Goal: Book appointment/travel/reservation

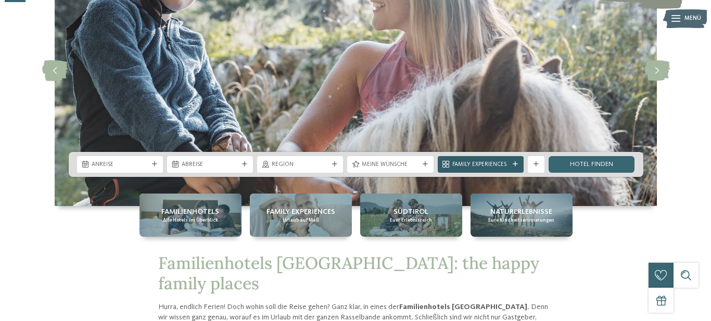
scroll to position [106, 0]
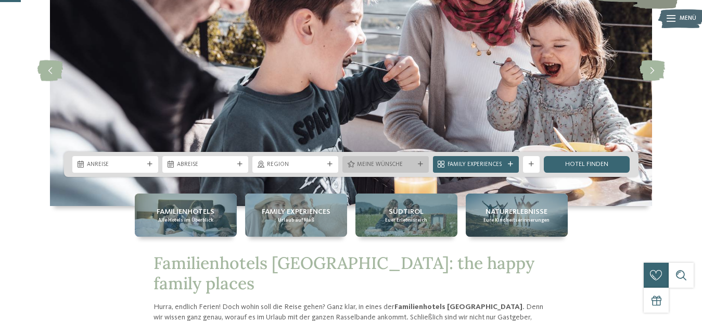
click at [423, 164] on div at bounding box center [420, 164] width 8 height 5
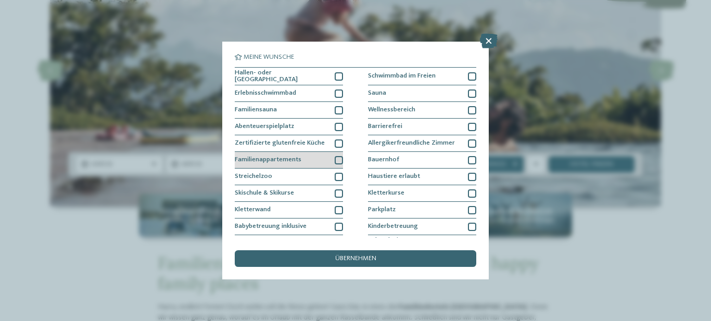
click at [300, 152] on div "Familienappartements" at bounding box center [289, 160] width 108 height 17
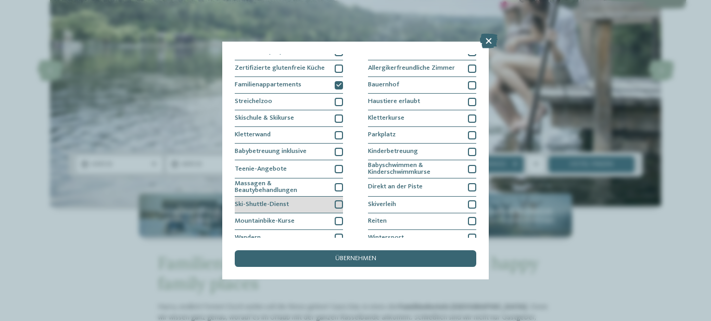
scroll to position [116, 0]
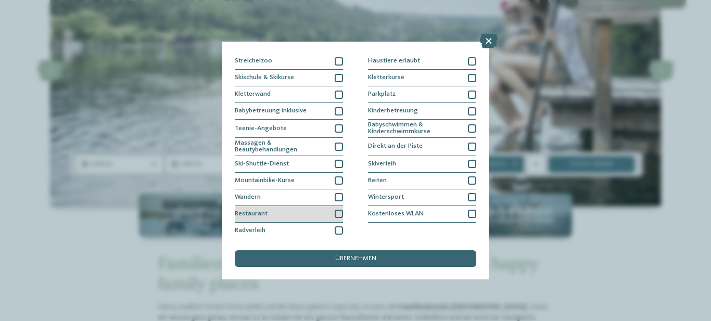
click at [336, 212] on div at bounding box center [339, 214] width 8 height 8
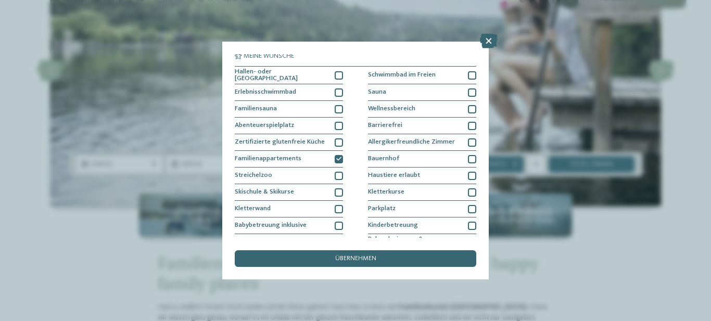
scroll to position [0, 0]
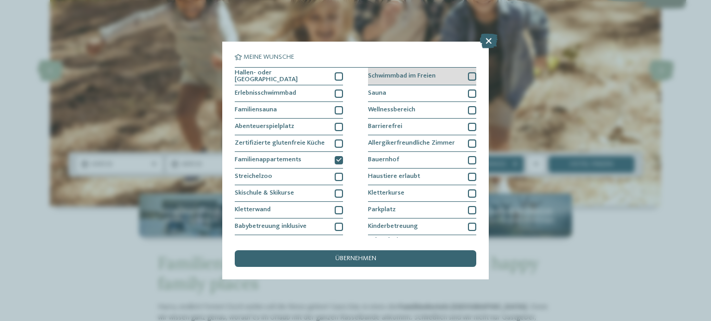
click at [468, 75] on div at bounding box center [472, 76] width 8 height 8
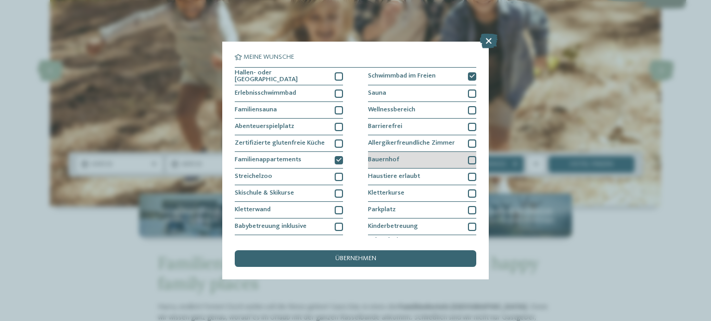
click at [468, 156] on div at bounding box center [472, 160] width 8 height 8
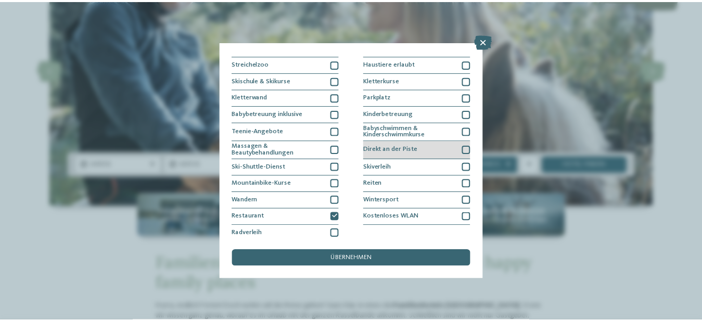
scroll to position [116, 0]
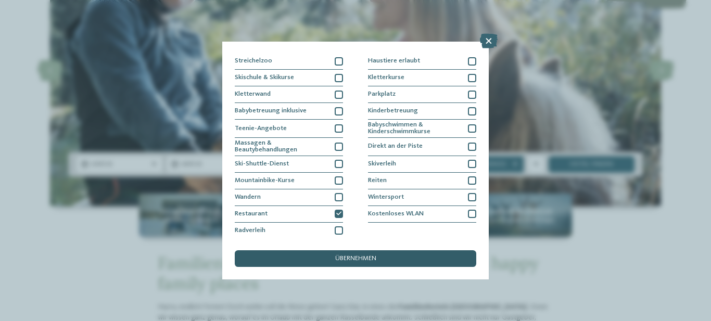
click at [413, 254] on div "übernehmen" at bounding box center [355, 258] width 241 height 17
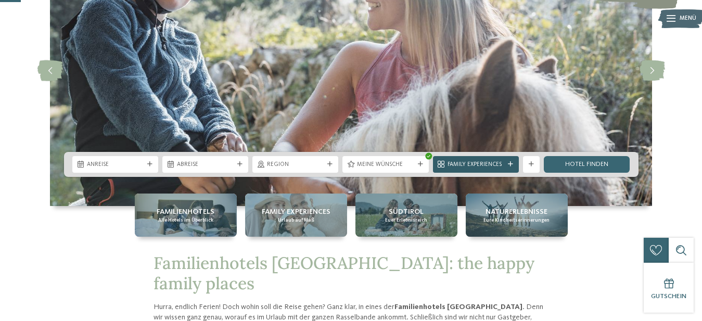
click at [481, 162] on span "Family Experiences" at bounding box center [476, 165] width 57 height 8
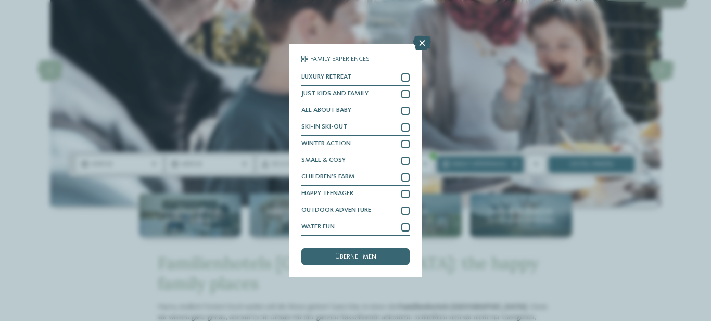
click at [426, 39] on icon at bounding box center [422, 43] width 18 height 15
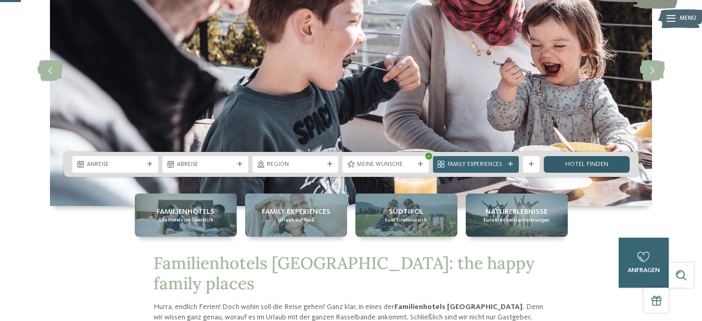
click at [574, 165] on link "Hotel finden" at bounding box center [587, 164] width 86 height 17
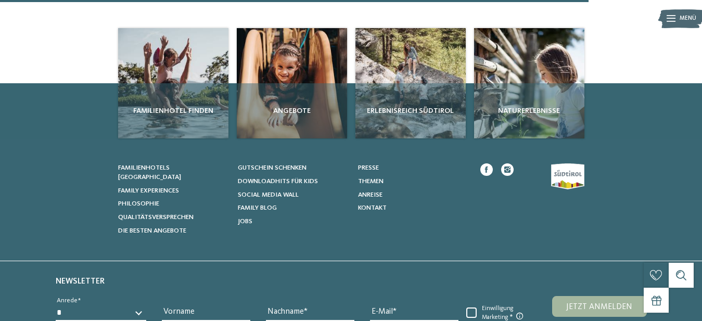
scroll to position [637, 0]
